Goal: Transaction & Acquisition: Purchase product/service

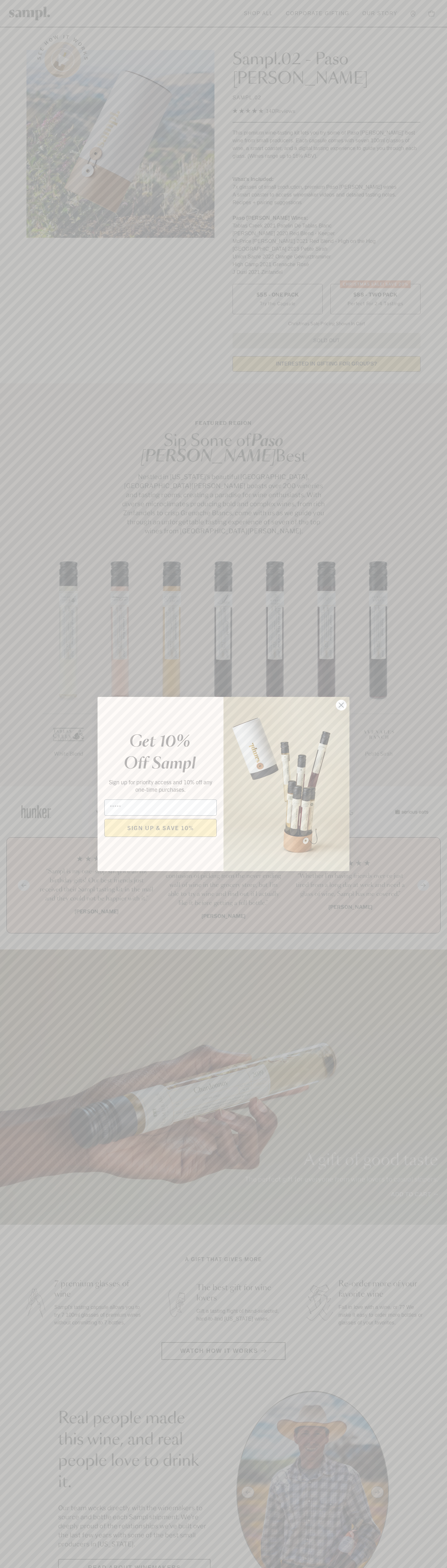
click at [341, 705] on icon "Close dialog" at bounding box center [341, 705] width 4 height 4
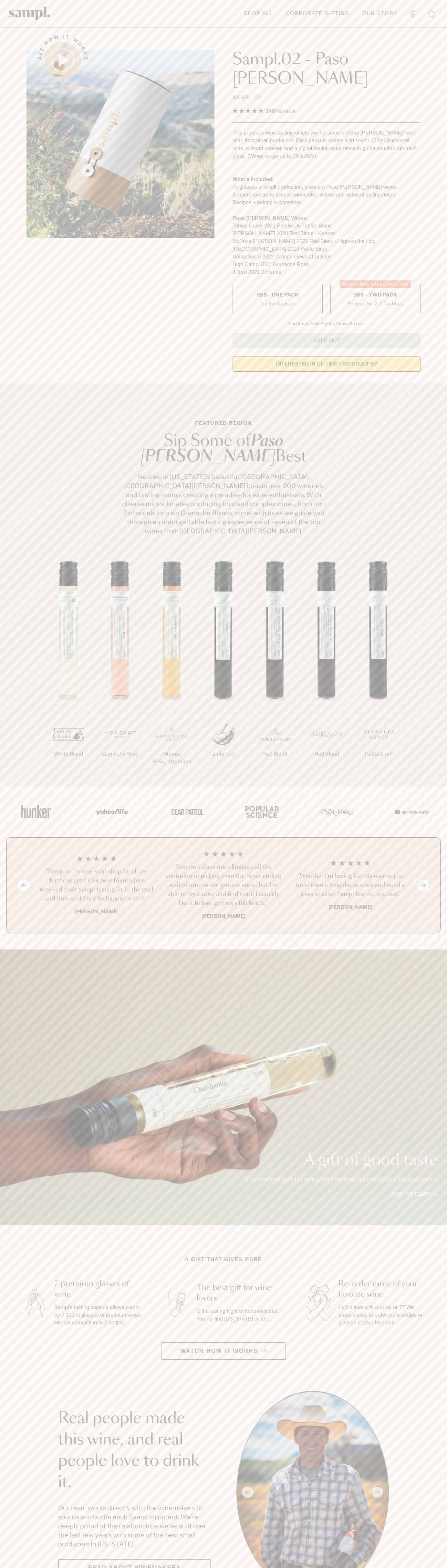
click at [375, 284] on label "CHRISTMAS SALE! Save 20% $88 - Two Pack Perfect For 2-4 Tastings" at bounding box center [375, 299] width 90 height 30
click at [395, 21] on header "Toggle navigation menu Shop All Corporate Gifting Our Story Account Story Shop …" at bounding box center [224, 13] width 447 height 27
click at [426, 1258] on section "A gift that gives more 7 premium glasses of wine Sampl's tasting capsule allows…" at bounding box center [224, 1307] width 447 height 104
click at [105, 1567] on html "Skip to main content Toggle navigation menu Shop All Corporate Gifting Our Stor…" at bounding box center [224, 1582] width 447 height 3164
click at [12, 905] on div "Previous slide Next slide “Not only does this eliminate all the confusion of pi…" at bounding box center [224, 885] width 434 height 96
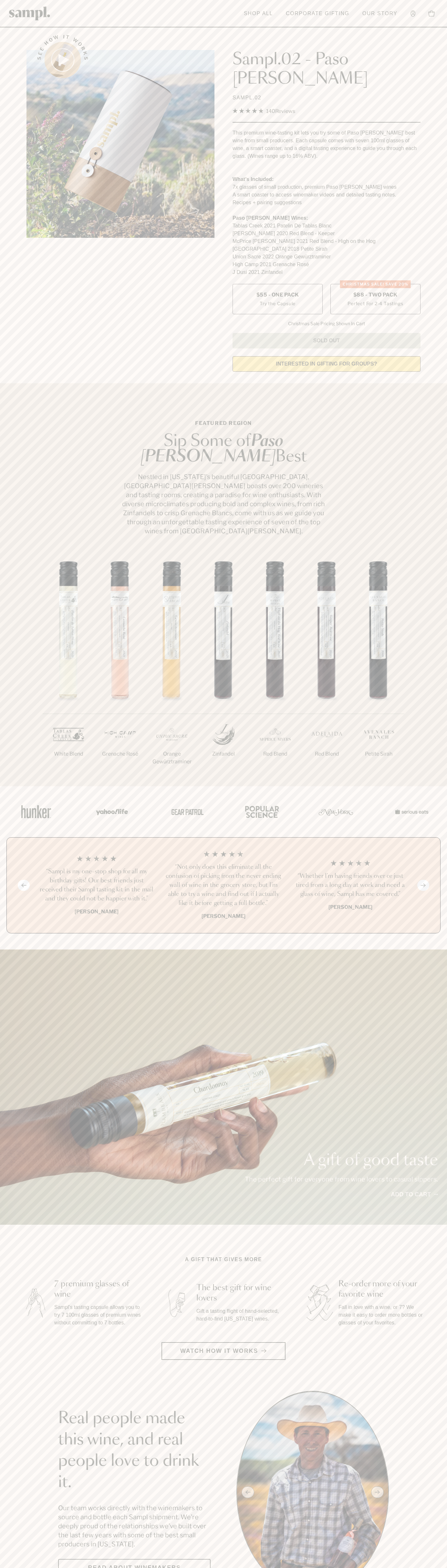
click at [375, 284] on label "CHRISTMAS SALE! Save 20% $88 - Two Pack Perfect For 2-4 Tastings" at bounding box center [375, 299] width 90 height 30
click at [224, 863] on h3 "“Not only does this eliminate all the confusion of picking from the never endin…" at bounding box center [223, 885] width 116 height 45
